Goal: Navigation & Orientation: Find specific page/section

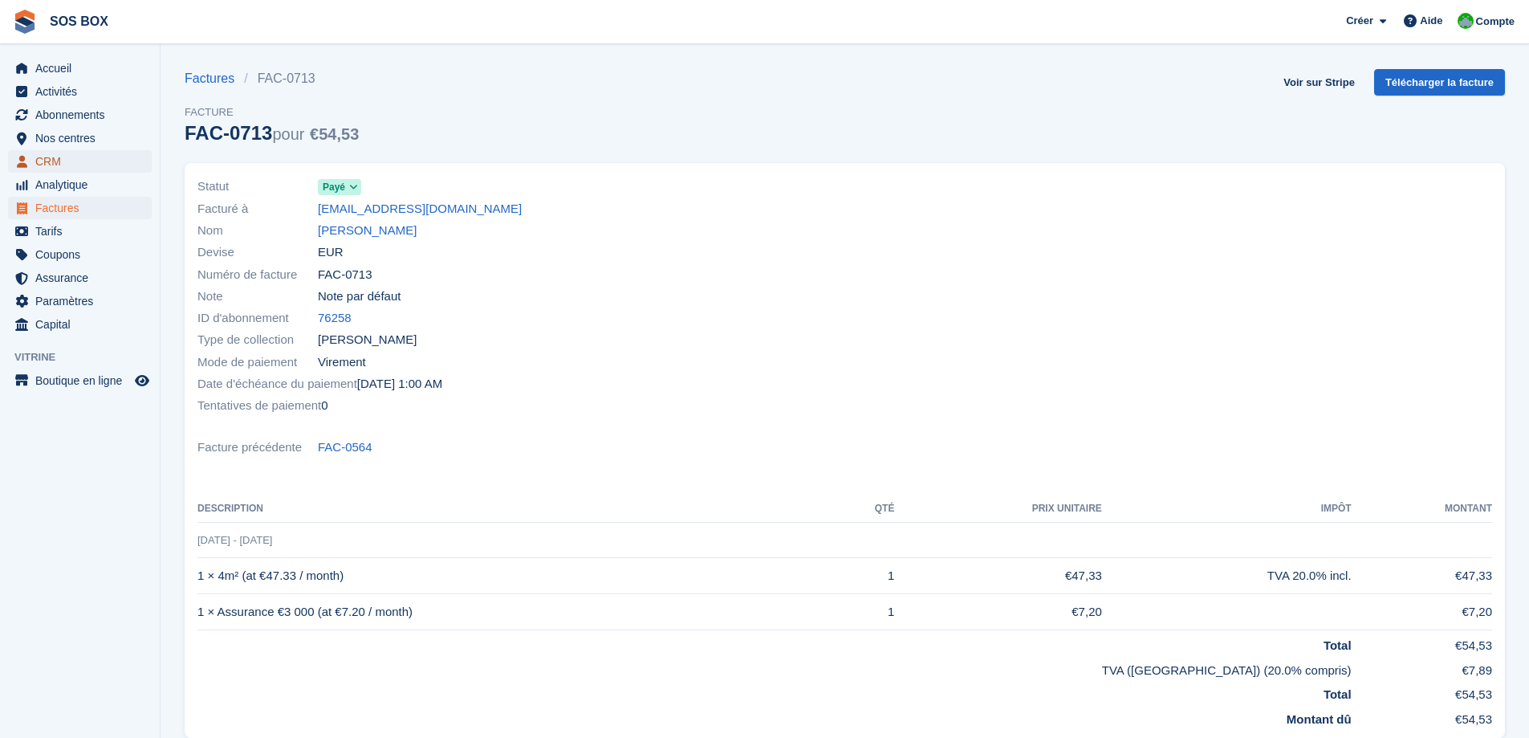
click at [55, 161] on span "CRM" at bounding box center [83, 161] width 96 height 22
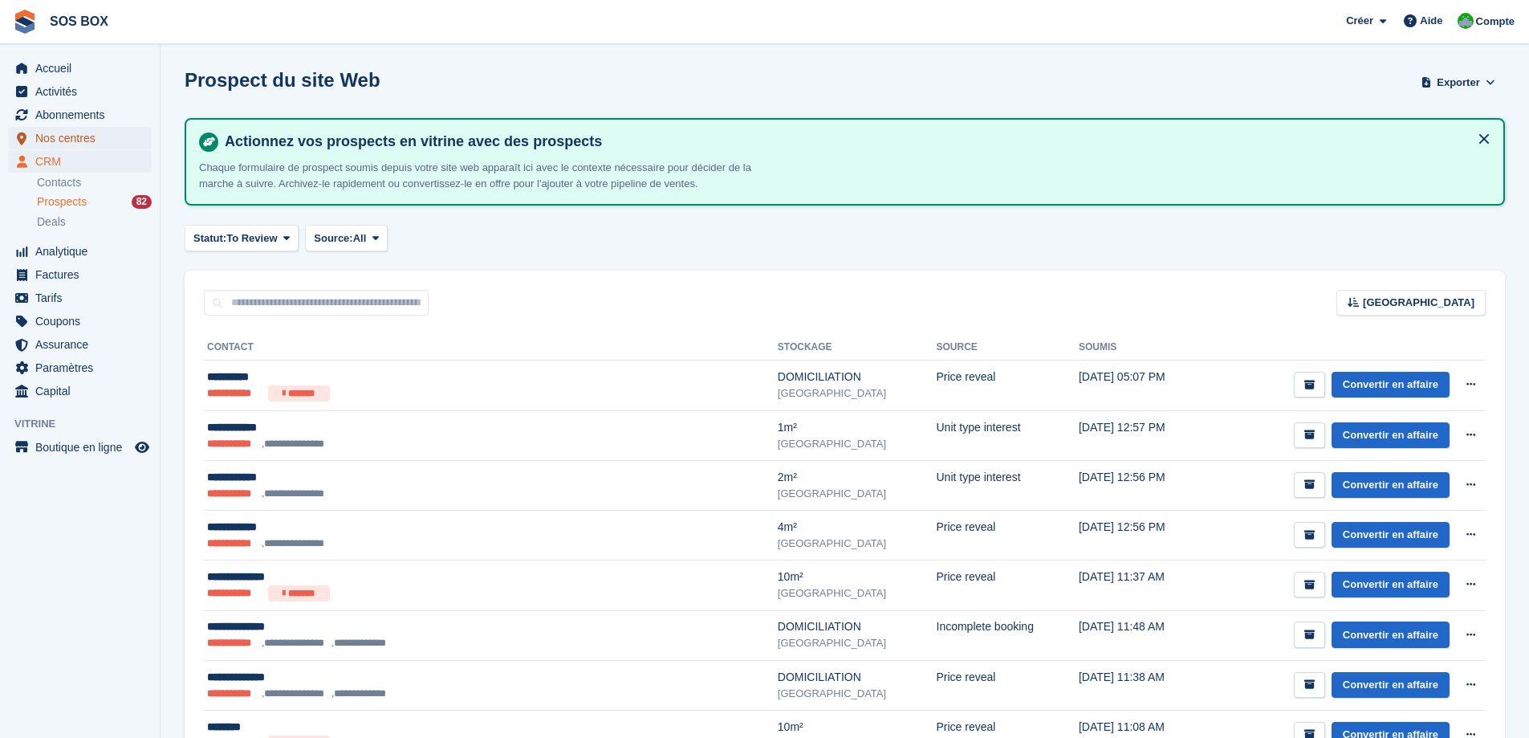
click at [67, 146] on span "Nos centres" at bounding box center [83, 138] width 96 height 22
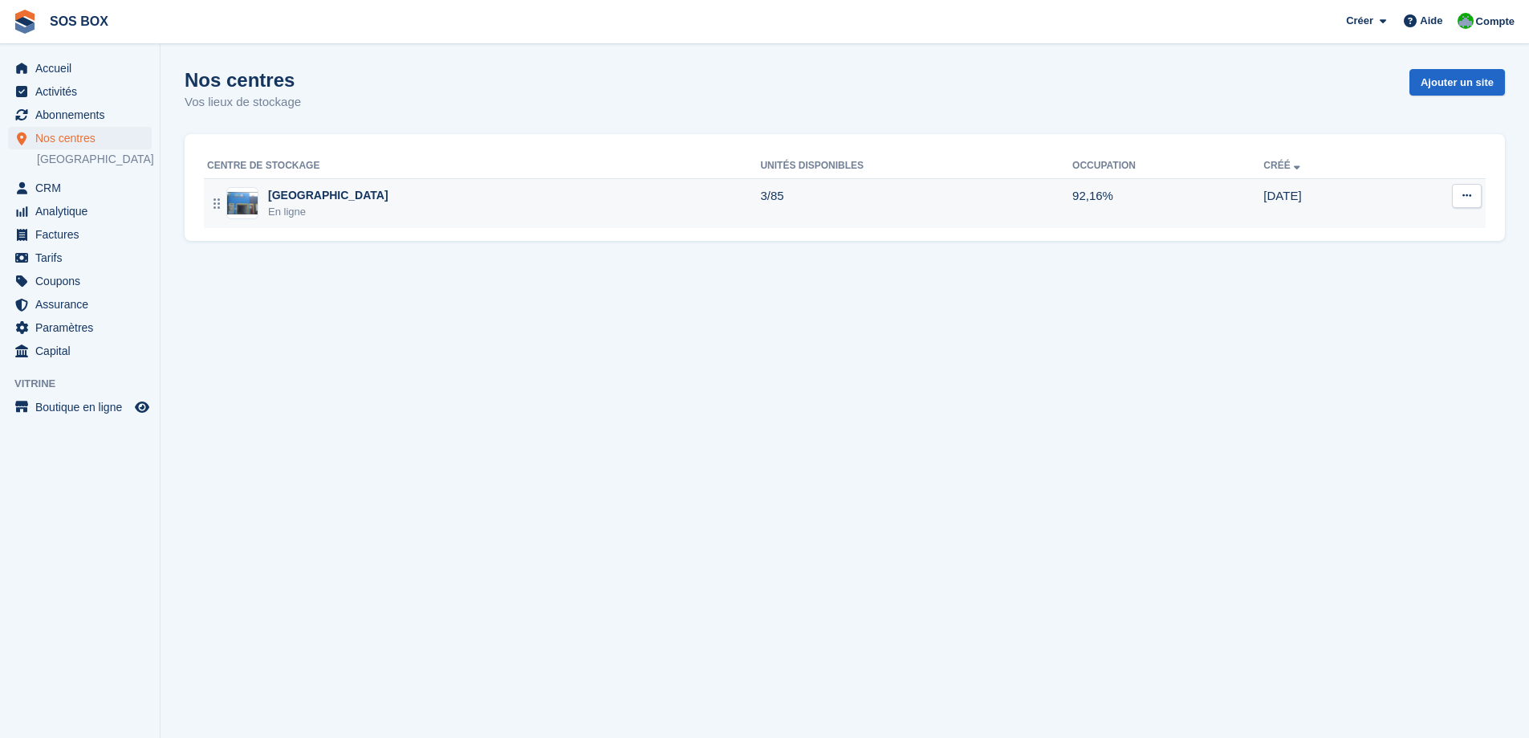
click at [325, 197] on div "Angoulême" at bounding box center [328, 195] width 120 height 17
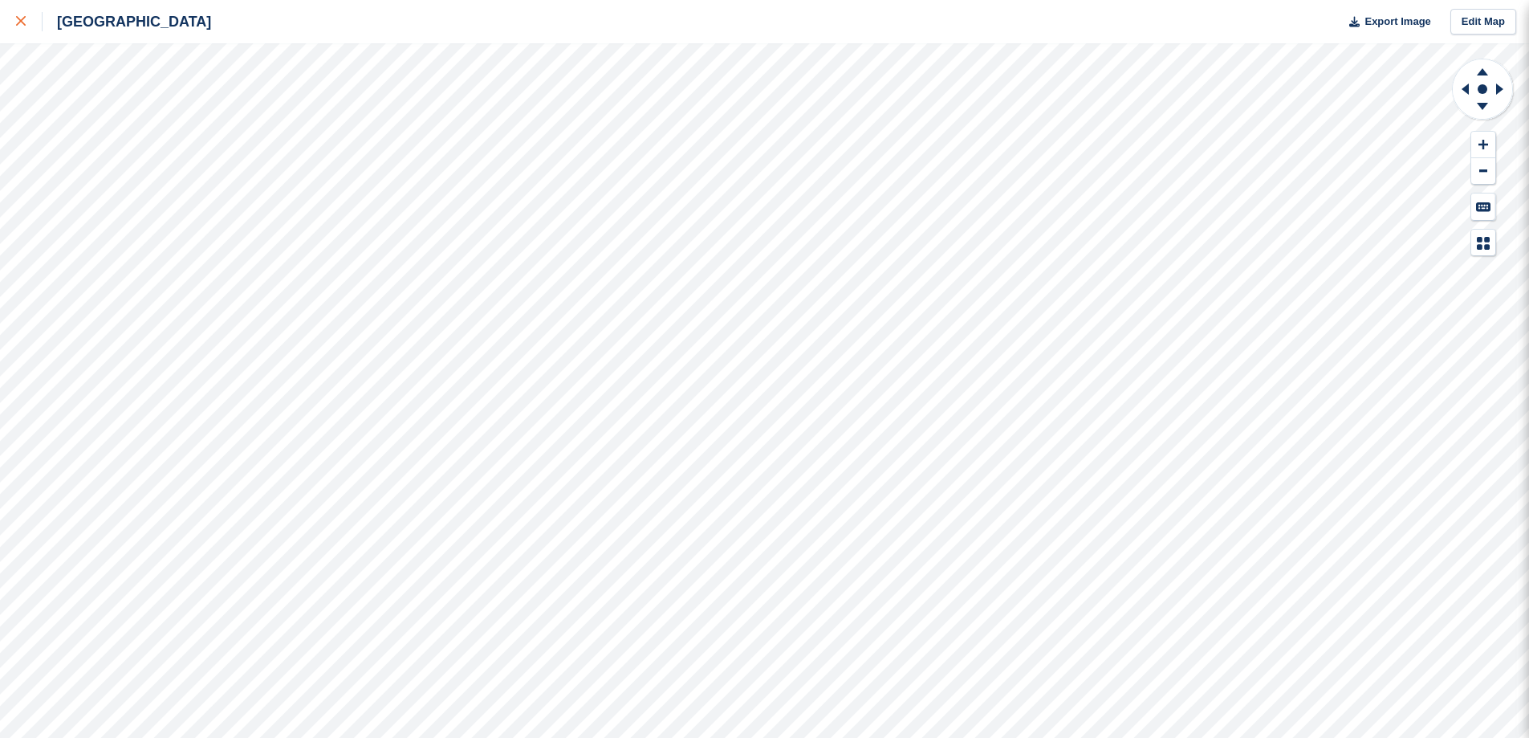
click at [16, 19] on icon at bounding box center [21, 21] width 10 height 10
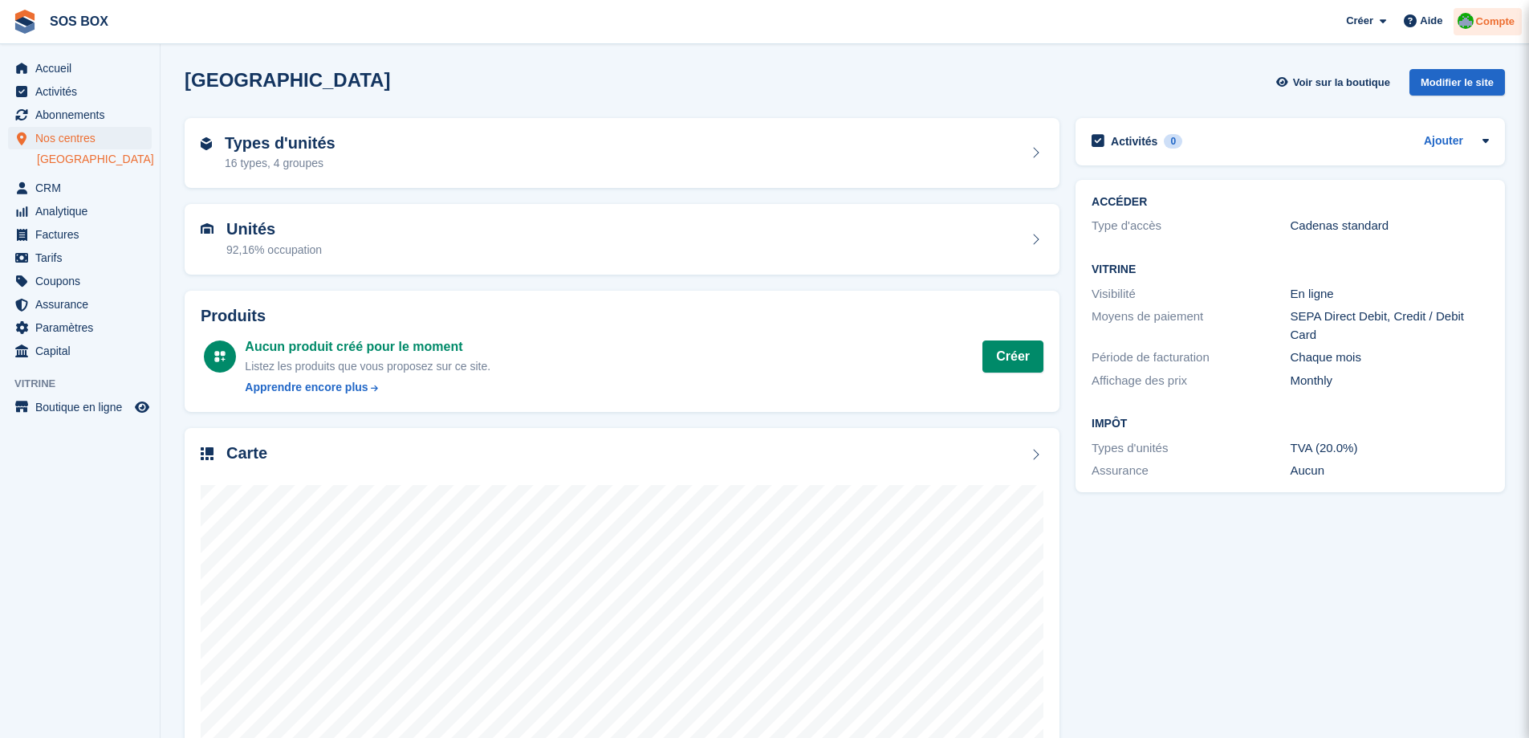
click at [1493, 19] on span "Compte" at bounding box center [1495, 22] width 39 height 16
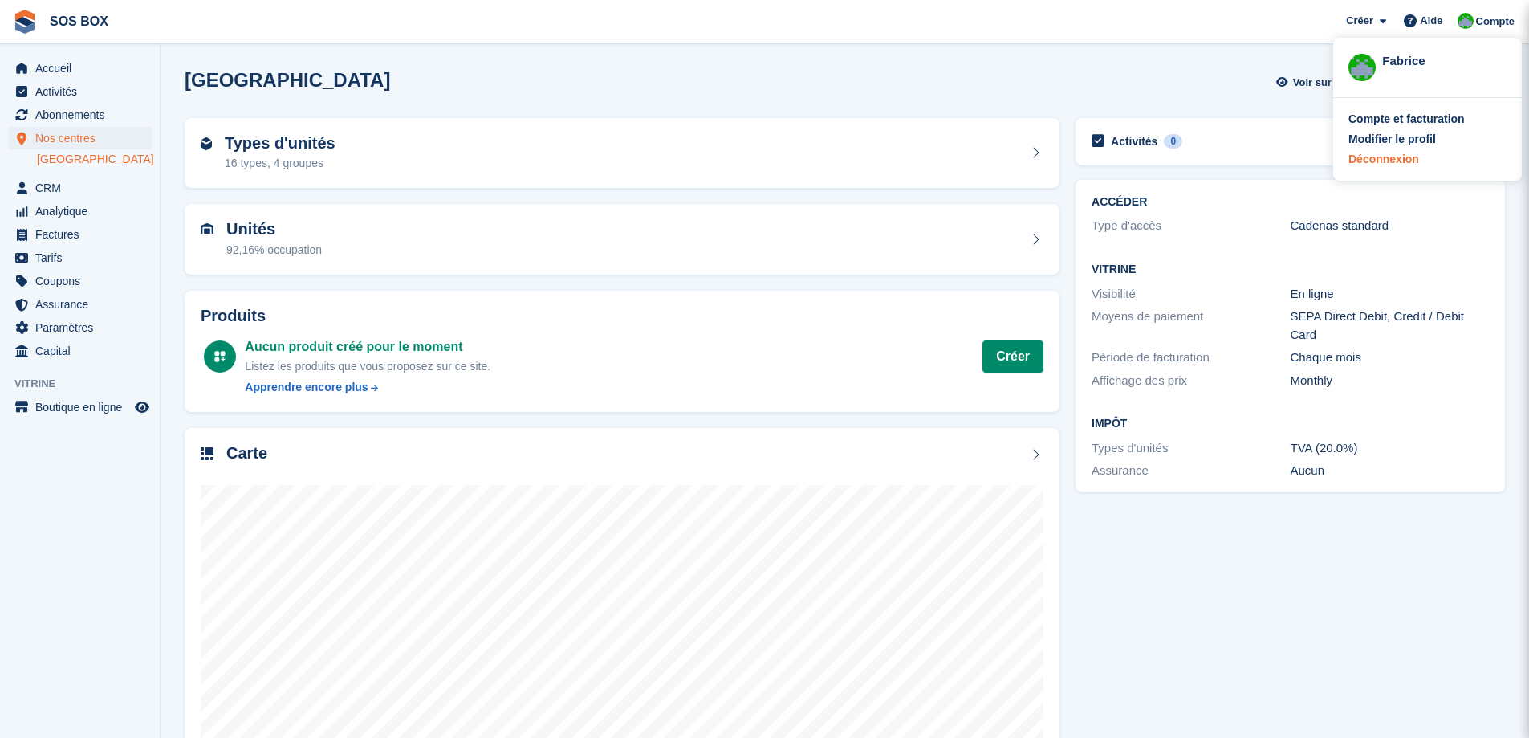
click at [1390, 153] on div "Déconnexion" at bounding box center [1384, 159] width 71 height 17
